Goal: Information Seeking & Learning: Learn about a topic

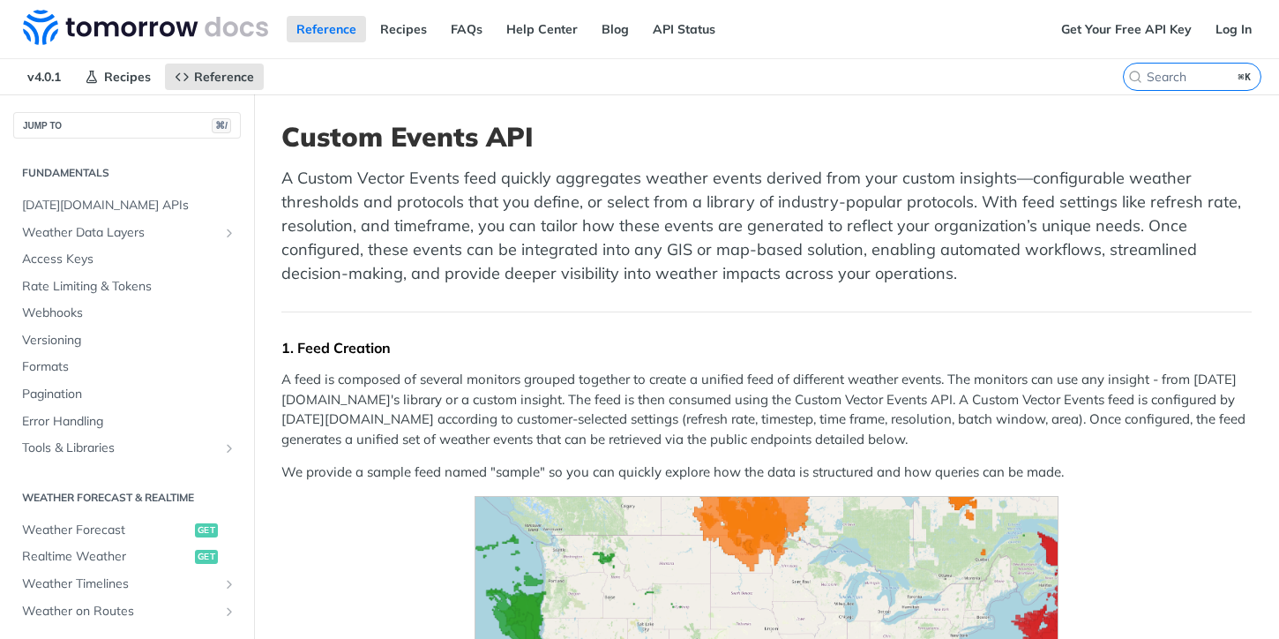
scroll to position [533, 0]
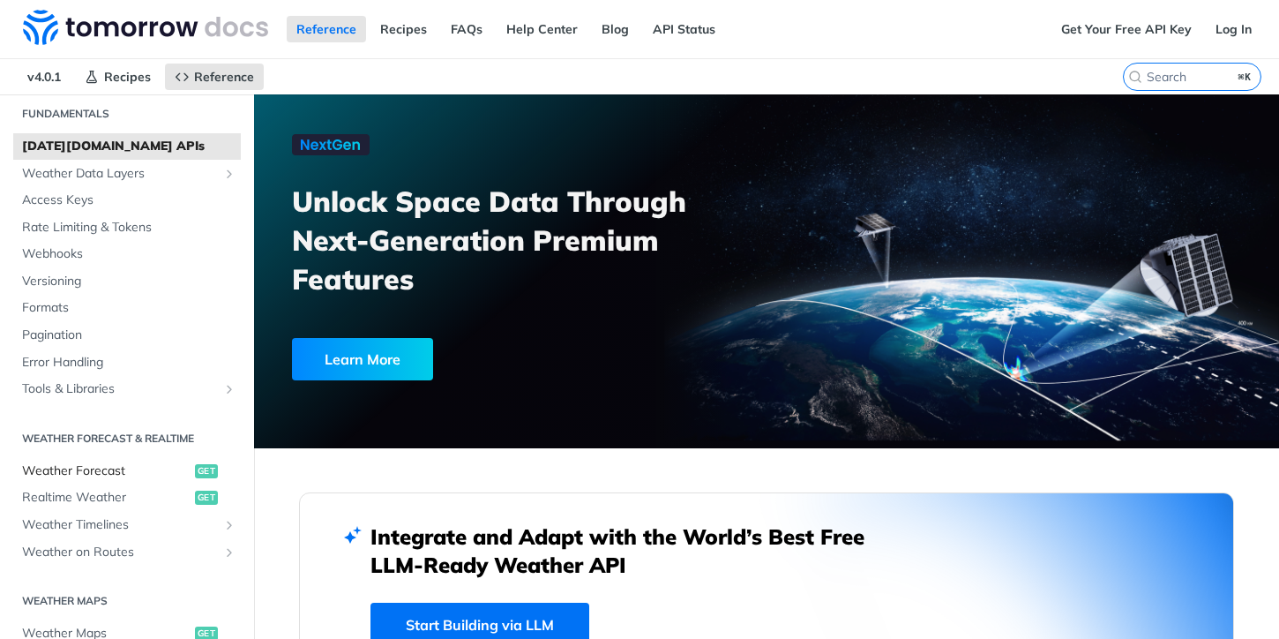
scroll to position [112, 0]
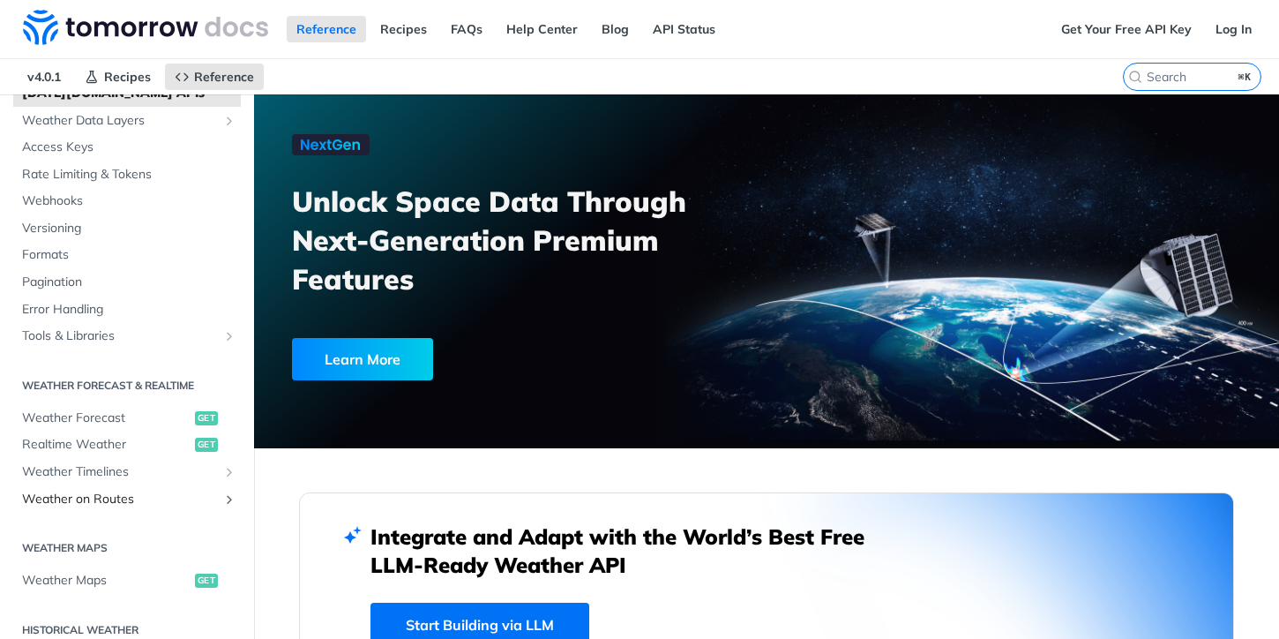
click at [120, 502] on span "Weather on Routes" at bounding box center [120, 500] width 196 height 18
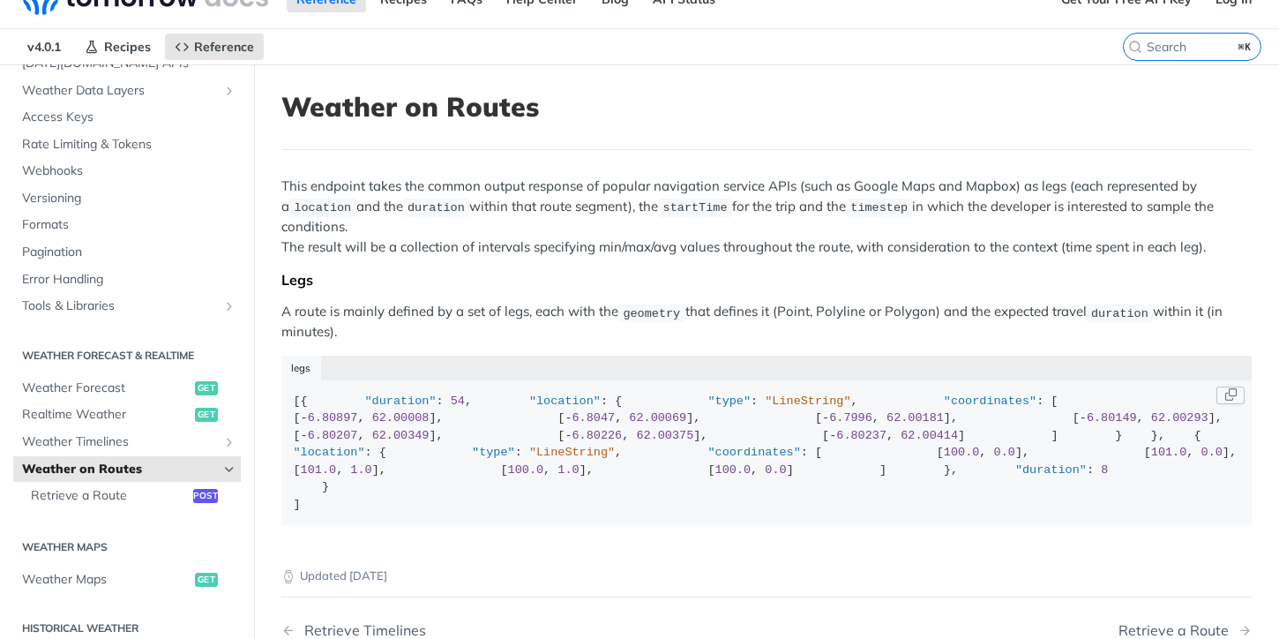
scroll to position [39, 0]
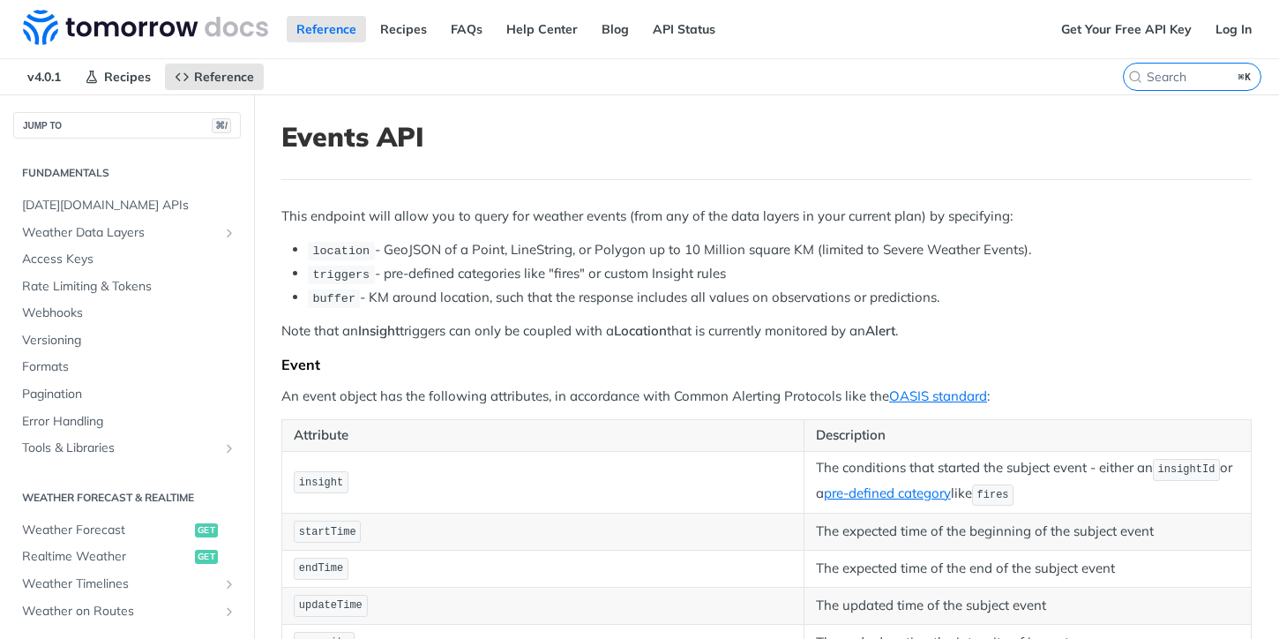
scroll to position [533, 0]
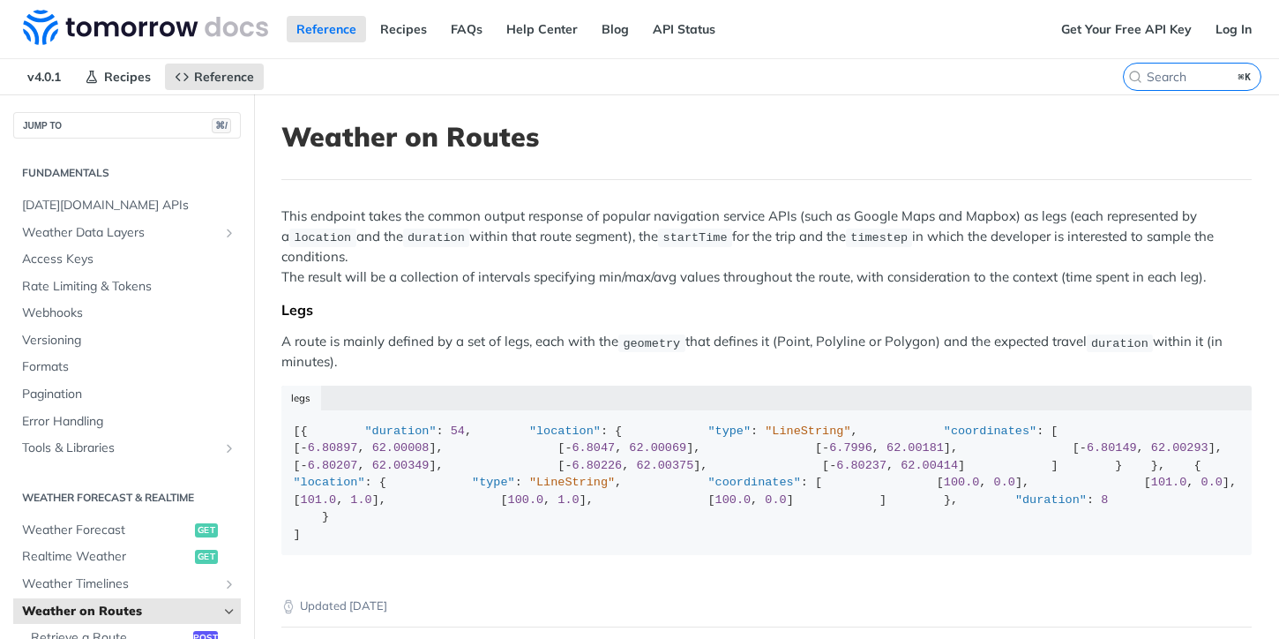
click at [800, 268] on p "This endpoint takes the common output response of popular navigation service AP…" at bounding box center [766, 246] width 971 height 80
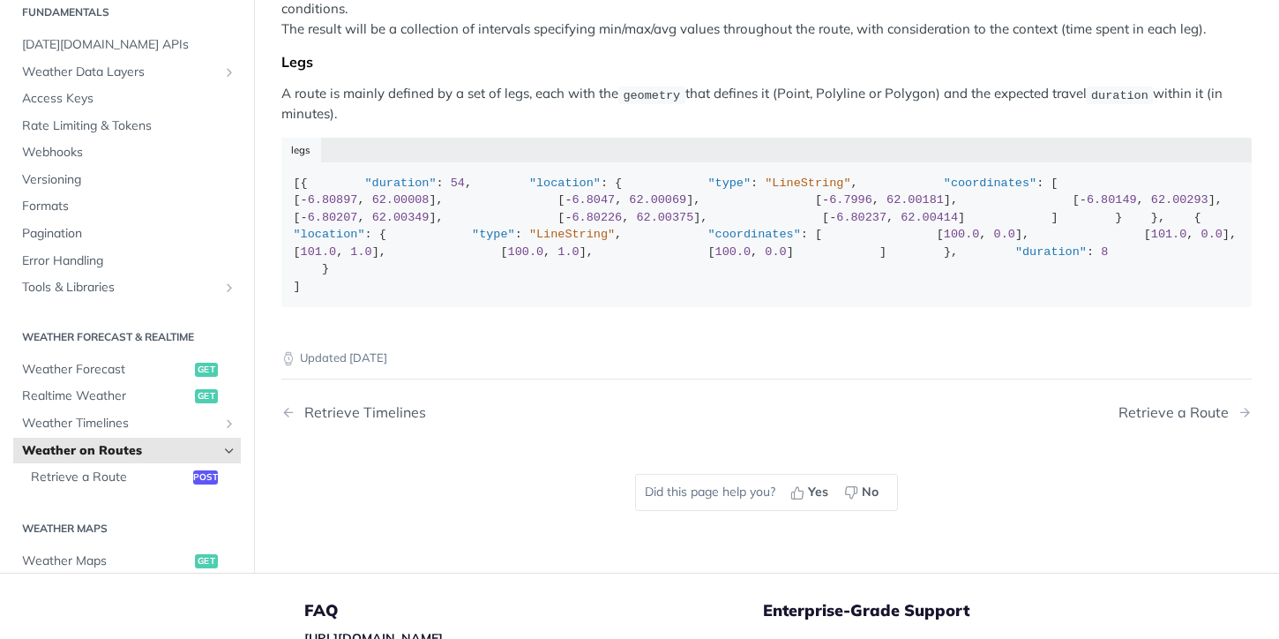
scroll to position [376, 0]
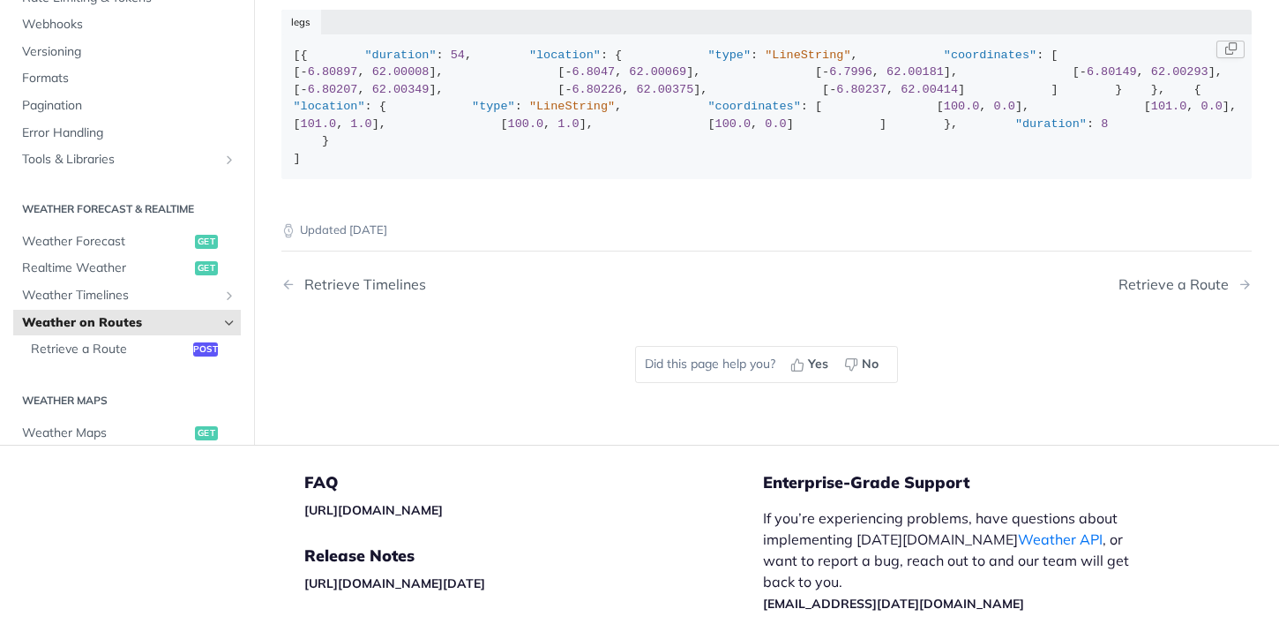
click at [910, 168] on div "[{ "duration" : 54 , "location" : { "type" : "LineString" , "coordinates" : [ […" at bounding box center [767, 107] width 947 height 121
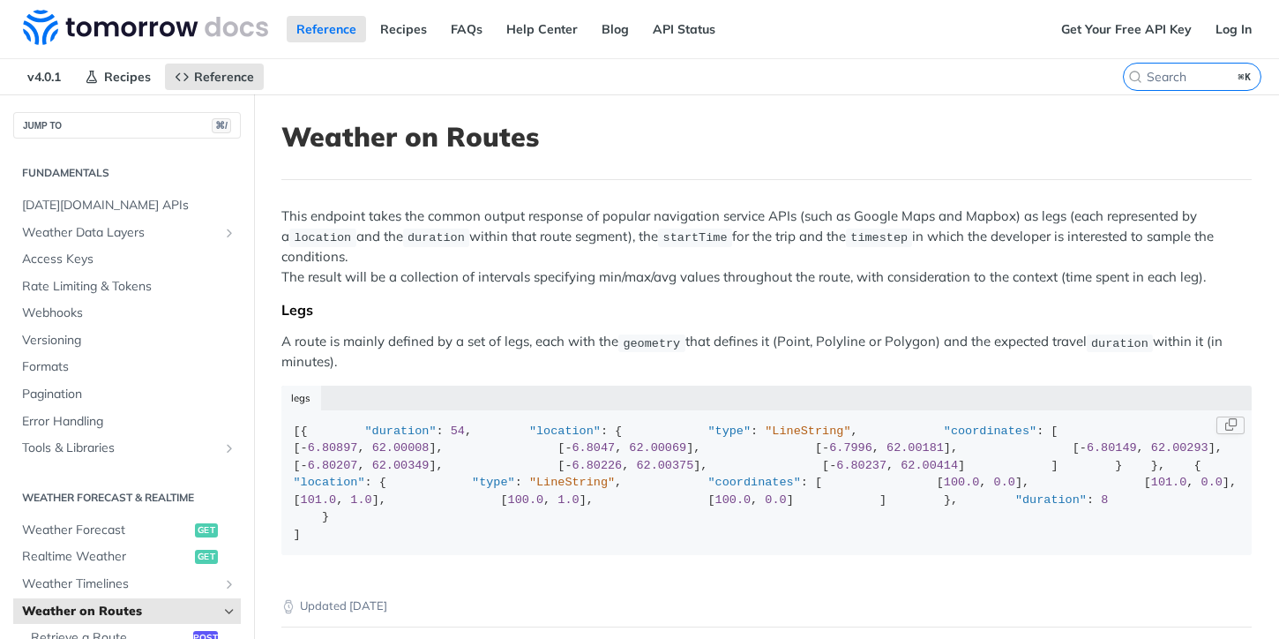
scroll to position [786, 0]
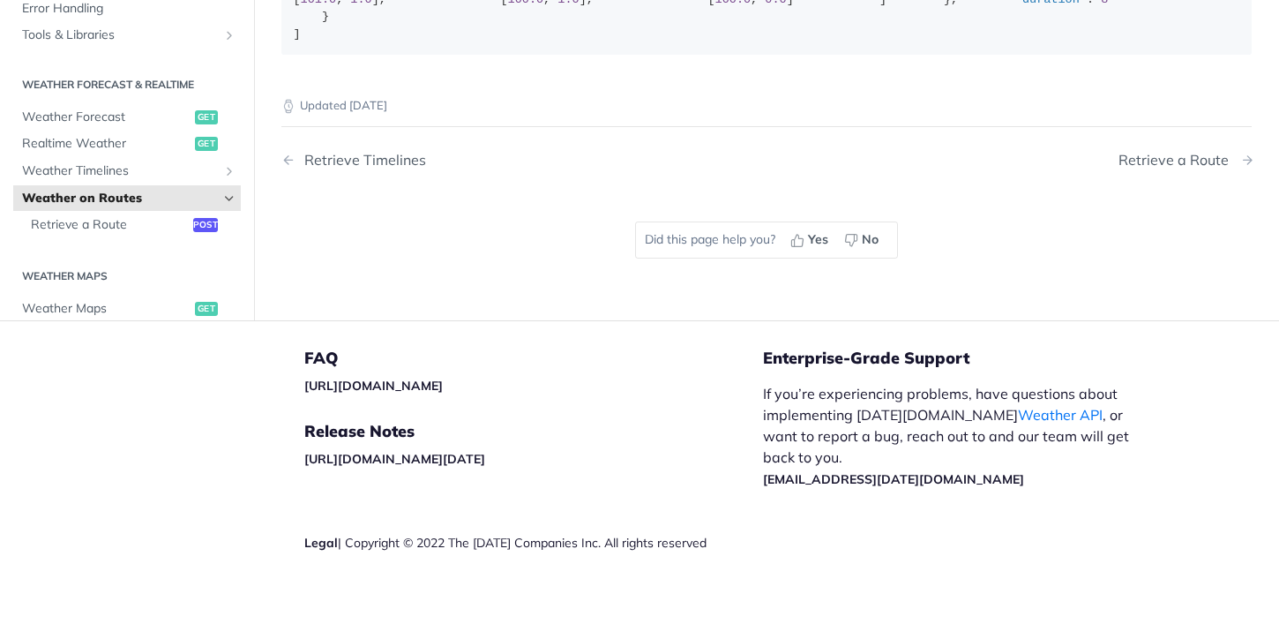
click at [1193, 169] on div "Retrieve a Route" at bounding box center [1178, 160] width 119 height 17
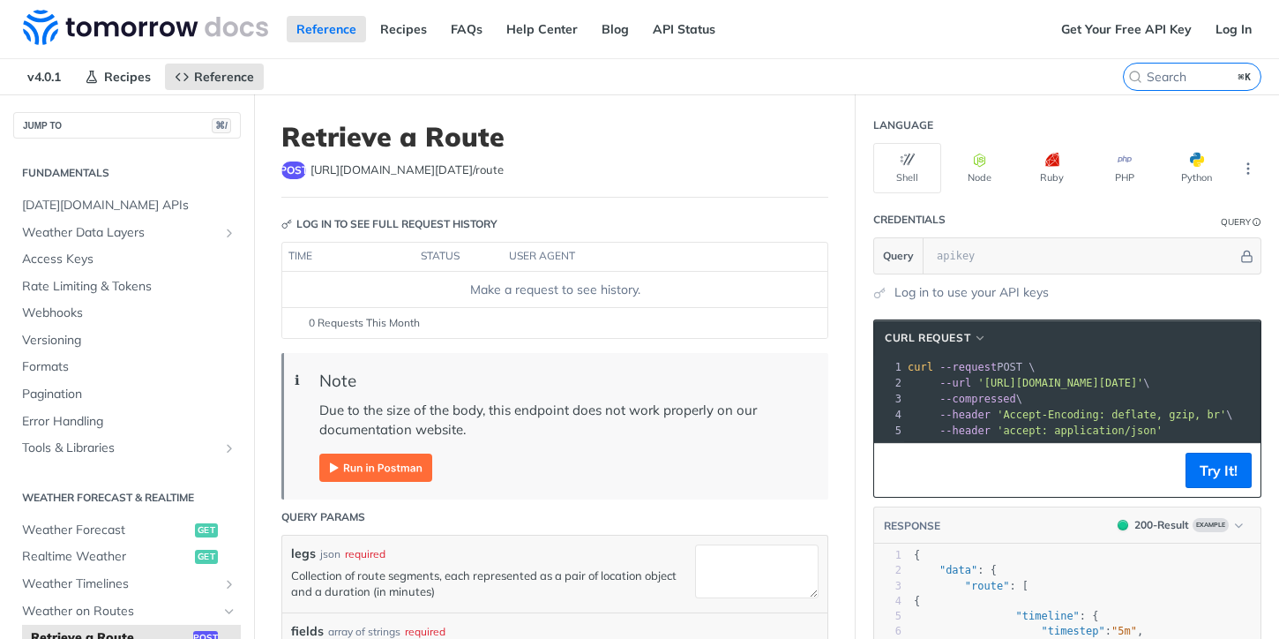
scroll to position [341, 0]
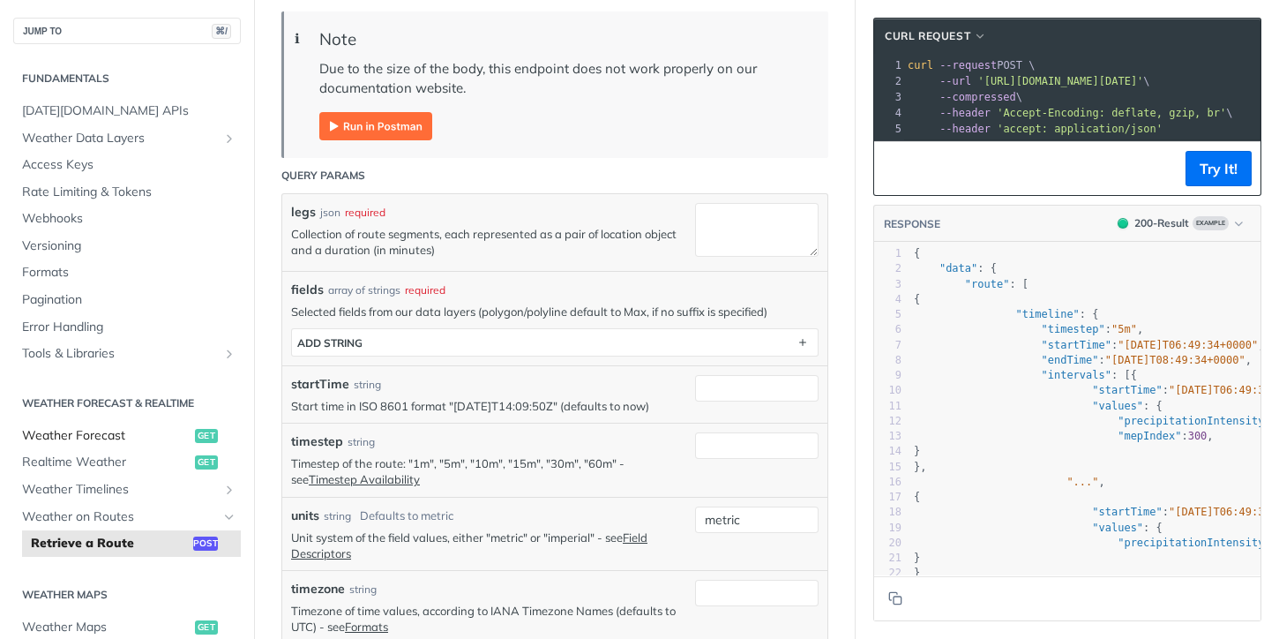
click at [102, 431] on span "Weather Forecast" at bounding box center [106, 436] width 169 height 18
